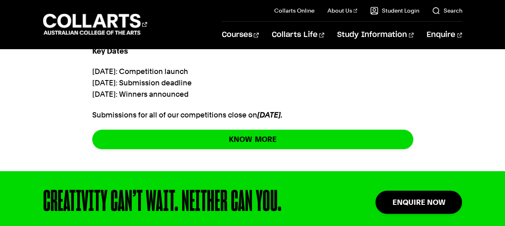
scroll to position [509, 0]
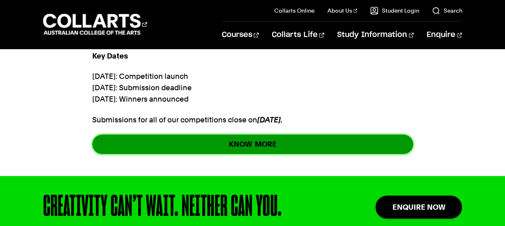
click at [257, 143] on link "KNOW MORE" at bounding box center [252, 143] width 321 height 19
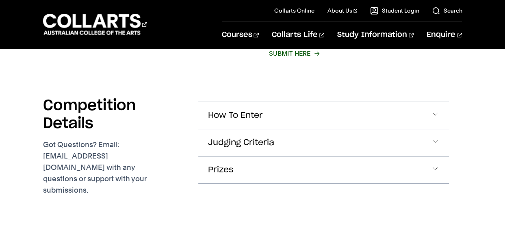
scroll to position [668, 0]
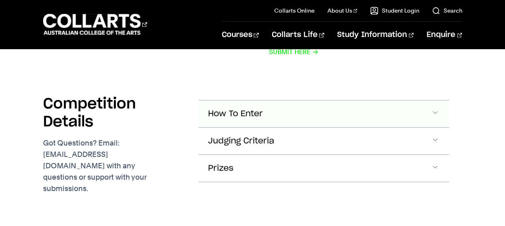
click at [438, 111] on span "Accordion Section" at bounding box center [435, 113] width 8 height 11
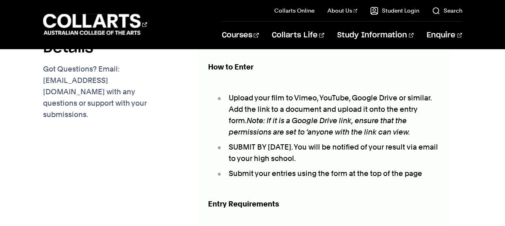
scroll to position [744, 0]
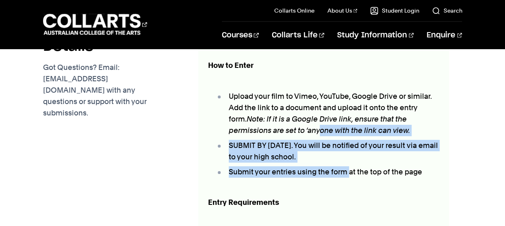
drag, startPoint x: 347, startPoint y: 164, endPoint x: 271, endPoint y: 132, distance: 82.6
click at [271, 132] on ul "Upload your film to Vimeo, YouTube, Google Drive or similar. Add the link to a …" at bounding box center [323, 133] width 231 height 107
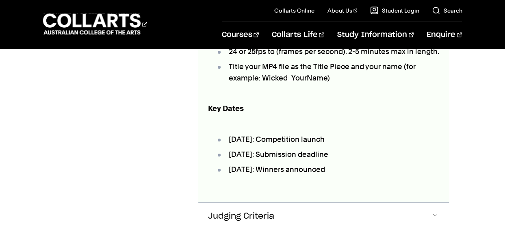
scroll to position [982, 0]
